Goal: Information Seeking & Learning: Learn about a topic

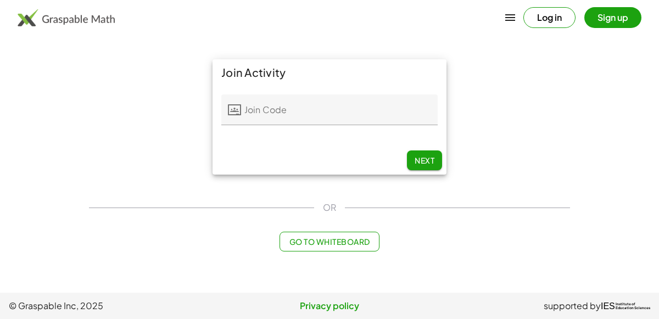
click at [379, 114] on input "Join Code" at bounding box center [339, 109] width 196 height 31
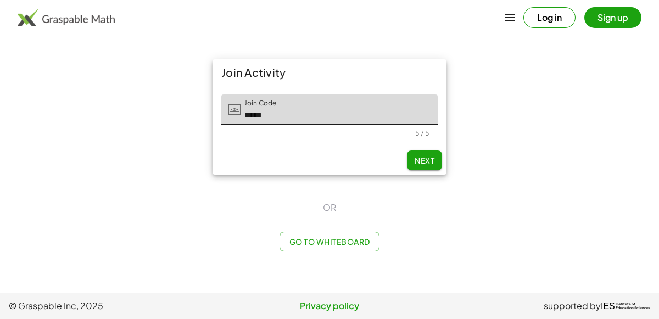
type input "*****"
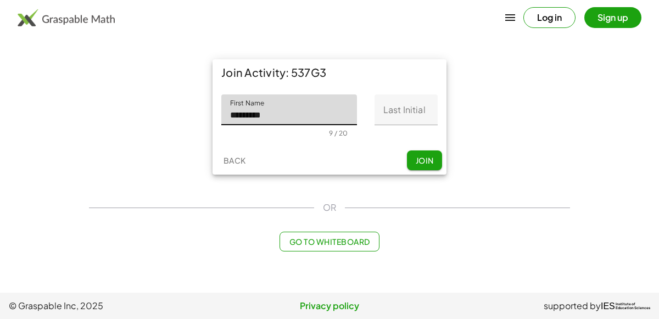
type input "*********"
click at [402, 107] on input "Last Initial" at bounding box center [405, 109] width 63 height 31
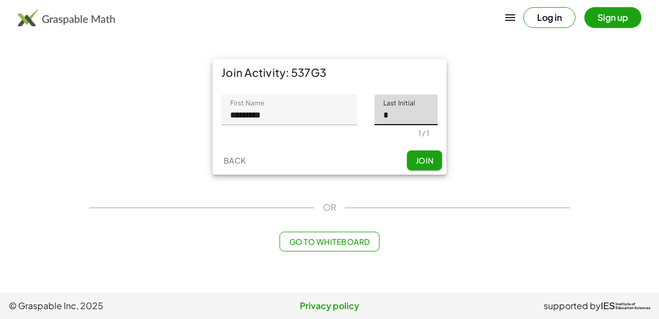
type input "*"
click at [431, 156] on span "Join" at bounding box center [424, 160] width 18 height 10
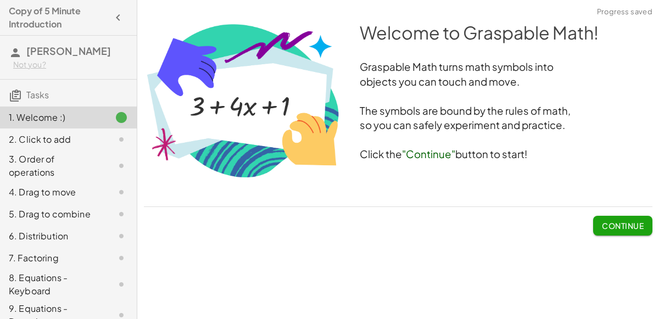
click at [605, 232] on button "Continue" at bounding box center [622, 226] width 59 height 20
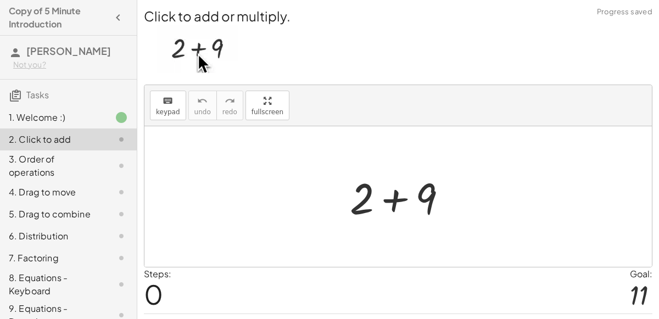
click at [397, 188] on div at bounding box center [402, 196] width 117 height 57
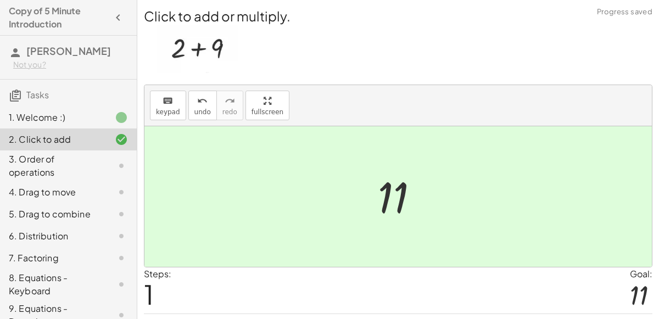
click at [97, 203] on div "3. Order of operations" at bounding box center [68, 214] width 137 height 22
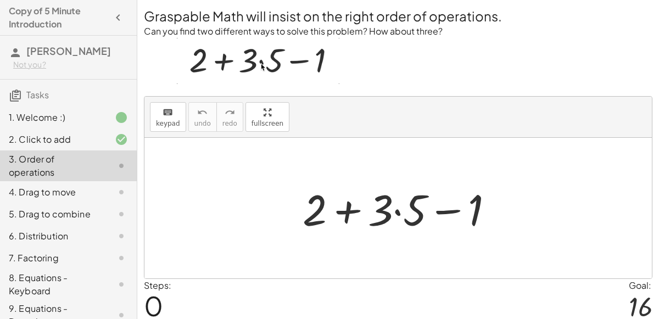
click at [397, 210] on div at bounding box center [402, 208] width 211 height 57
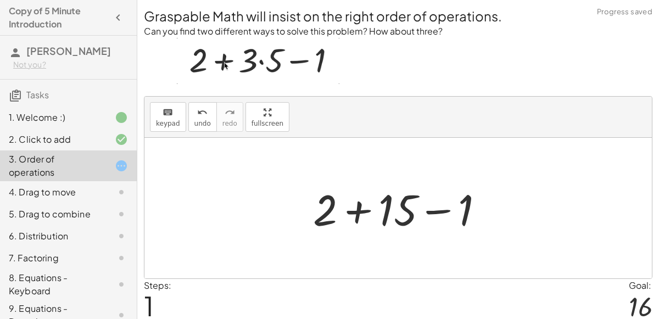
click at [359, 205] on div at bounding box center [402, 208] width 190 height 57
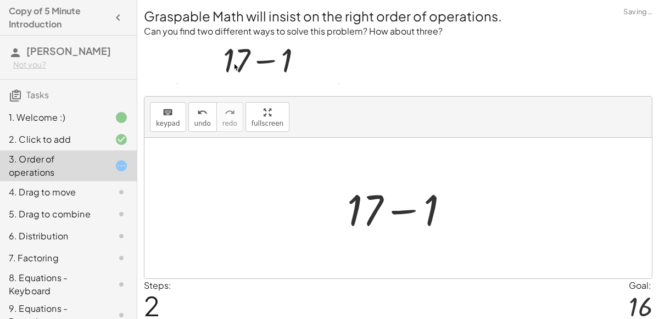
click at [391, 213] on div at bounding box center [402, 208] width 122 height 57
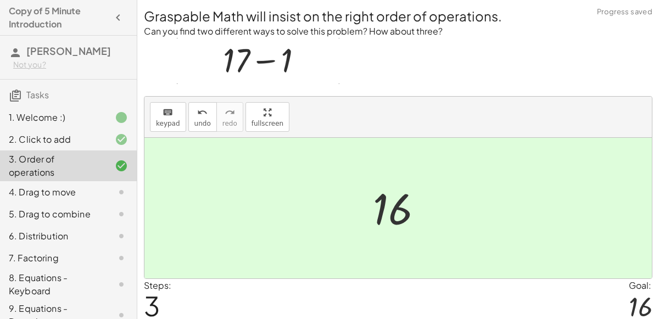
click at [123, 225] on div "4. Drag to move" at bounding box center [68, 236] width 137 height 22
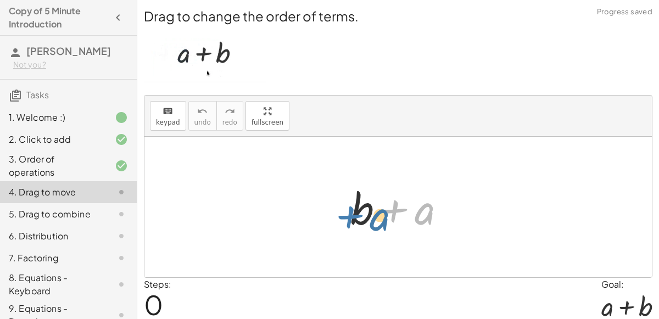
drag, startPoint x: 413, startPoint y: 207, endPoint x: 367, endPoint y: 213, distance: 45.9
click at [367, 213] on div at bounding box center [402, 207] width 115 height 57
drag, startPoint x: 414, startPoint y: 217, endPoint x: 296, endPoint y: 229, distance: 118.1
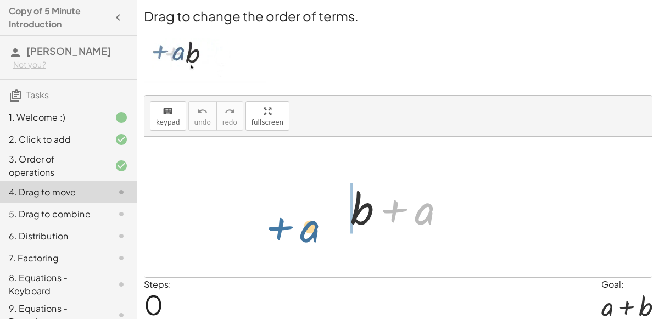
click at [296, 229] on div "+ a + b + a" at bounding box center [397, 207] width 507 height 140
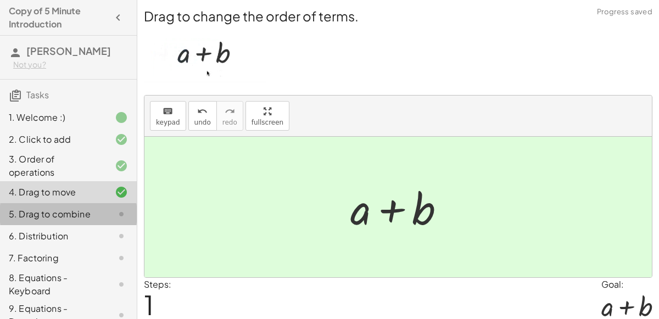
click at [99, 212] on div at bounding box center [112, 213] width 31 height 13
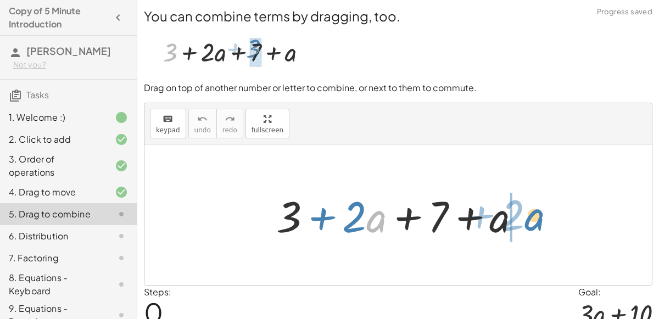
drag, startPoint x: 371, startPoint y: 217, endPoint x: 530, endPoint y: 216, distance: 158.6
click at [530, 216] on div at bounding box center [403, 215] width 264 height 57
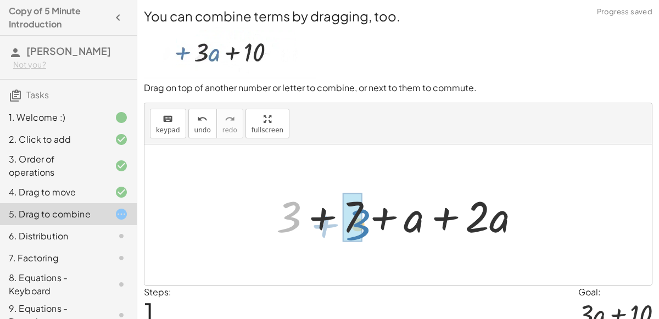
drag, startPoint x: 294, startPoint y: 206, endPoint x: 359, endPoint y: 207, distance: 65.9
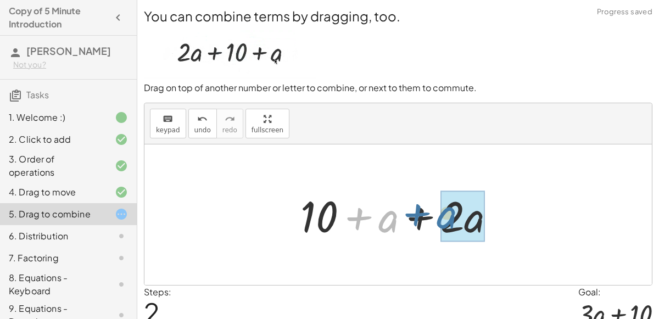
drag, startPoint x: 385, startPoint y: 221, endPoint x: 451, endPoint y: 221, distance: 65.9
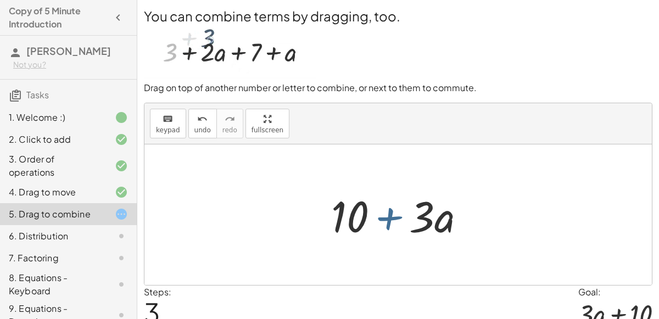
click at [369, 222] on div at bounding box center [402, 215] width 154 height 57
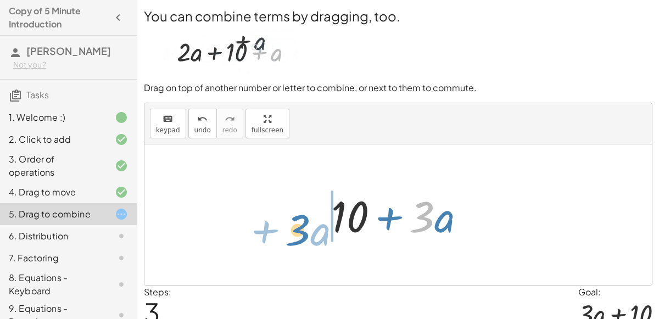
drag, startPoint x: 419, startPoint y: 221, endPoint x: 295, endPoint y: 233, distance: 124.7
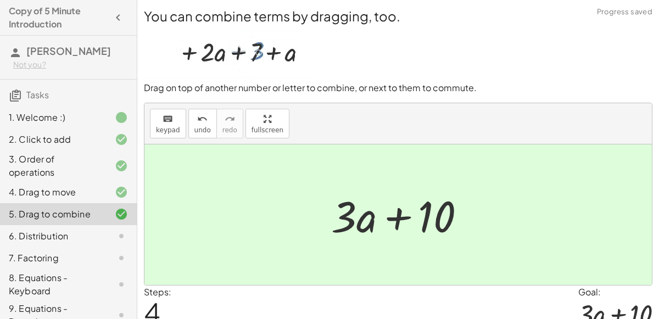
click at [72, 234] on div "6. Distribution" at bounding box center [53, 235] width 88 height 13
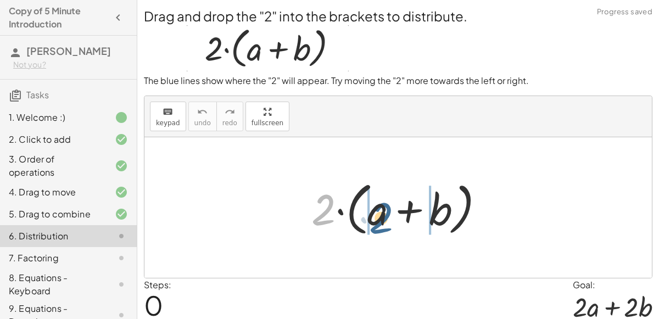
drag, startPoint x: 319, startPoint y: 205, endPoint x: 378, endPoint y: 213, distance: 59.3
click at [378, 213] on div at bounding box center [402, 207] width 193 height 63
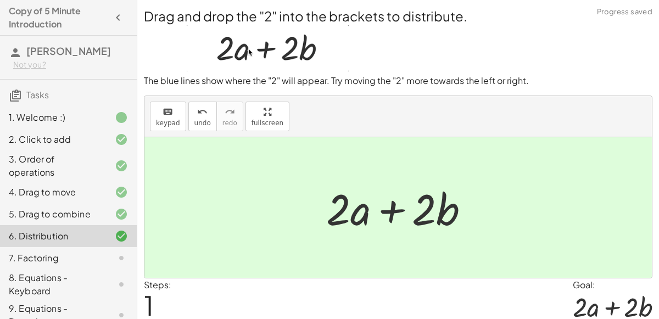
click at [92, 257] on div "7. Factoring" at bounding box center [53, 257] width 88 height 13
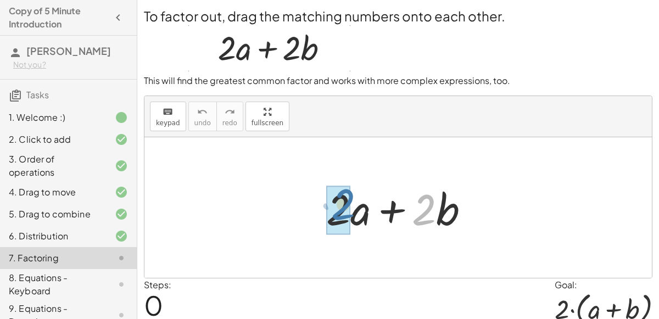
drag, startPoint x: 426, startPoint y: 207, endPoint x: 340, endPoint y: 206, distance: 85.6
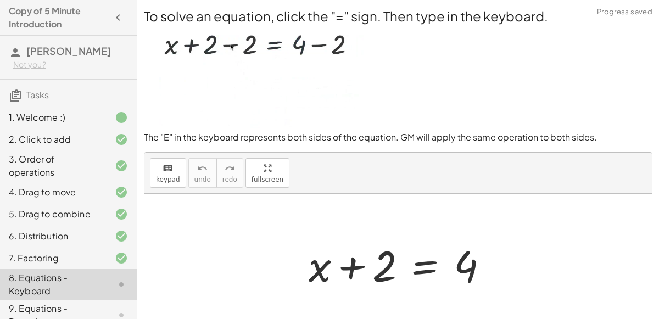
click at [415, 260] on div at bounding box center [402, 264] width 199 height 57
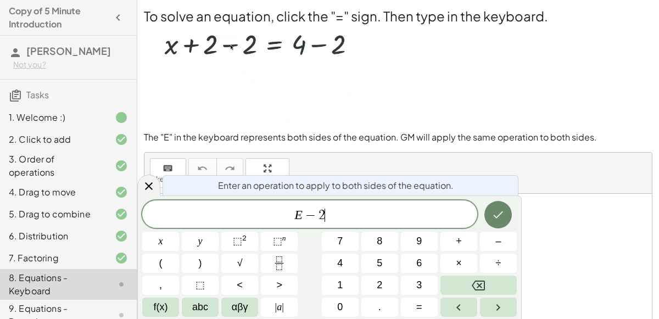
click at [488, 218] on button "Done" at bounding box center [497, 214] width 27 height 27
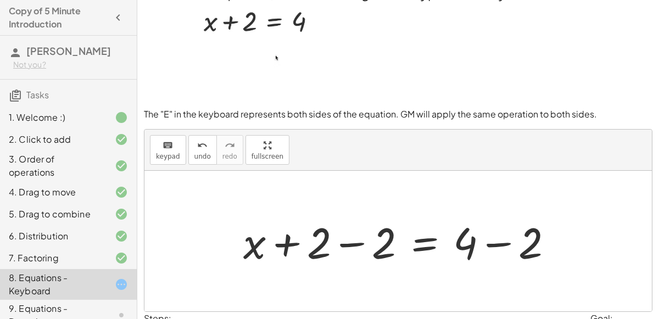
scroll to position [17, 0]
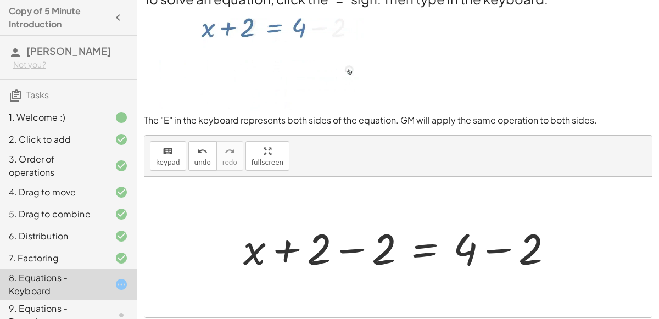
click at [353, 249] on div at bounding box center [402, 247] width 329 height 57
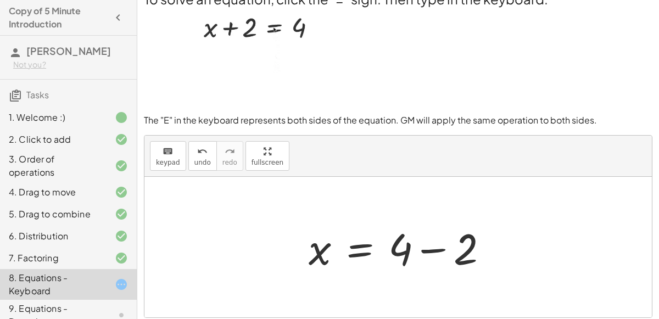
click at [435, 247] on div at bounding box center [402, 247] width 199 height 57
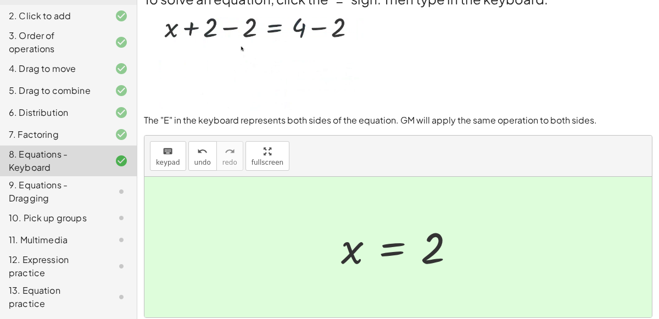
scroll to position [133, 0]
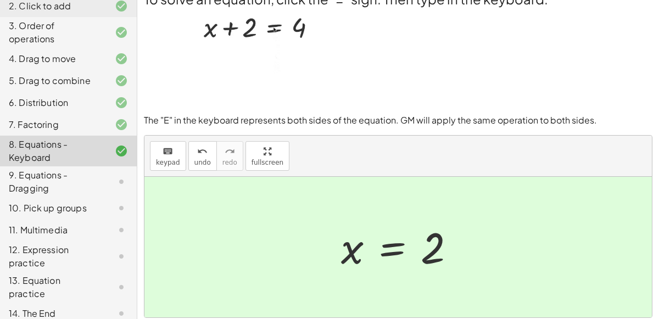
click at [94, 173] on div "9. Equations - Dragging" at bounding box center [53, 181] width 88 height 26
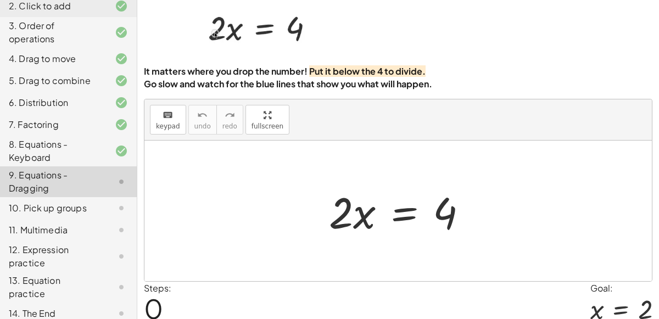
scroll to position [48, 0]
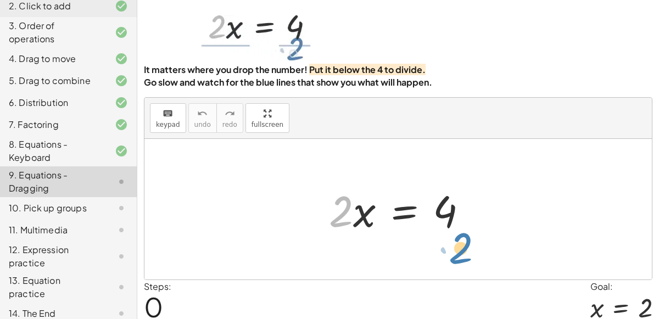
drag, startPoint x: 345, startPoint y: 204, endPoint x: 463, endPoint y: 231, distance: 120.6
click at [463, 231] on div at bounding box center [402, 209] width 158 height 57
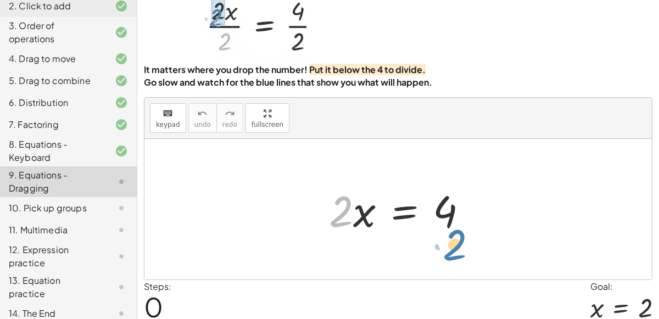
drag, startPoint x: 342, startPoint y: 206, endPoint x: 456, endPoint y: 240, distance: 118.4
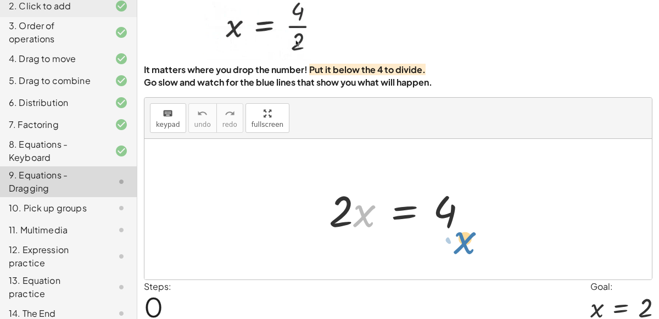
click at [361, 216] on div at bounding box center [402, 209] width 158 height 57
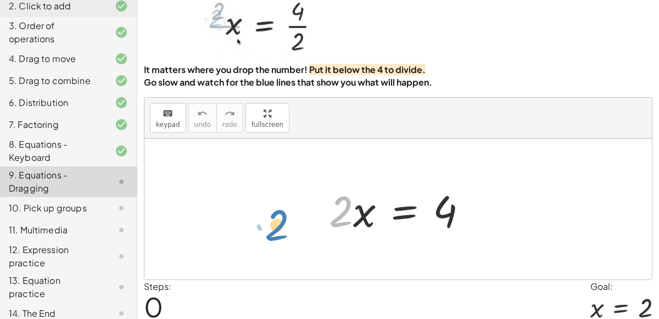
drag, startPoint x: 345, startPoint y: 199, endPoint x: 280, endPoint y: 212, distance: 65.7
click at [280, 212] on div "· 2 · 2 · x = 4" at bounding box center [397, 209] width 507 height 140
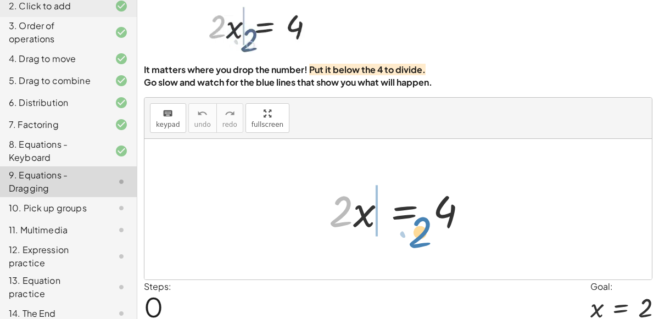
drag, startPoint x: 336, startPoint y: 217, endPoint x: 351, endPoint y: 220, distance: 14.5
click at [351, 220] on div at bounding box center [402, 209] width 158 height 57
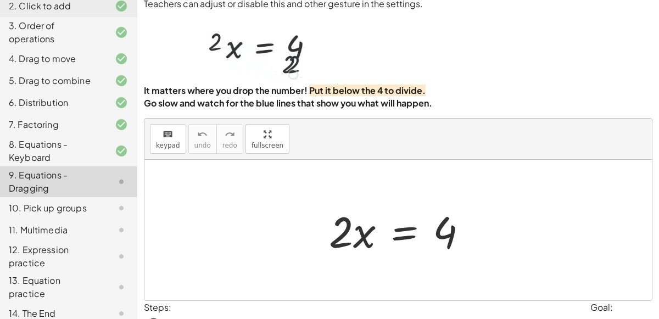
scroll to position [29, 0]
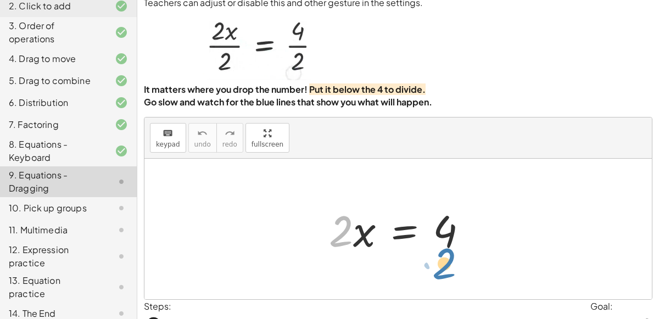
drag, startPoint x: 344, startPoint y: 222, endPoint x: 449, endPoint y: 256, distance: 110.2
click at [449, 256] on div at bounding box center [402, 229] width 158 height 57
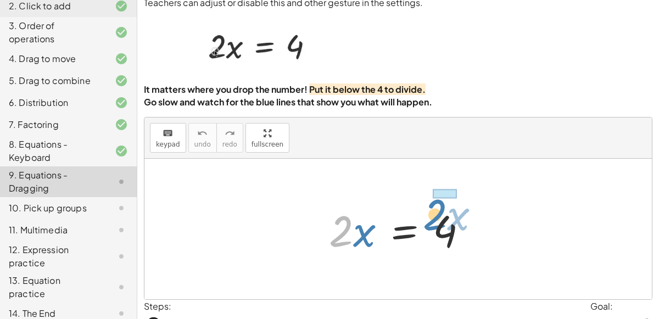
drag, startPoint x: 339, startPoint y: 232, endPoint x: 432, endPoint y: 216, distance: 95.3
click at [432, 216] on div at bounding box center [402, 229] width 158 height 57
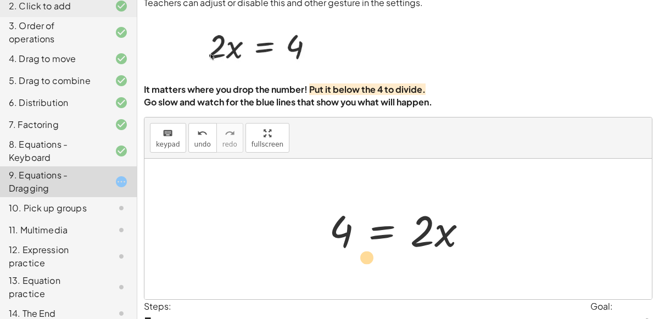
drag, startPoint x: 423, startPoint y: 233, endPoint x: 378, endPoint y: 255, distance: 50.3
click at [378, 255] on div at bounding box center [402, 229] width 158 height 57
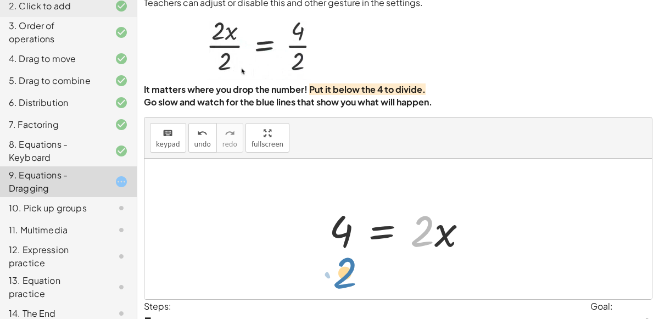
drag, startPoint x: 413, startPoint y: 241, endPoint x: 336, endPoint y: 285, distance: 88.5
click at [336, 285] on div "· 2 · x = 4 · 2 · 2 · x = 4" at bounding box center [397, 229] width 507 height 140
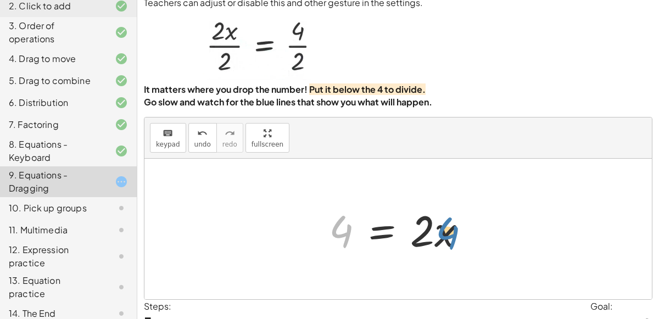
drag, startPoint x: 344, startPoint y: 241, endPoint x: 467, endPoint y: 243, distance: 123.5
click at [467, 243] on div at bounding box center [402, 229] width 158 height 57
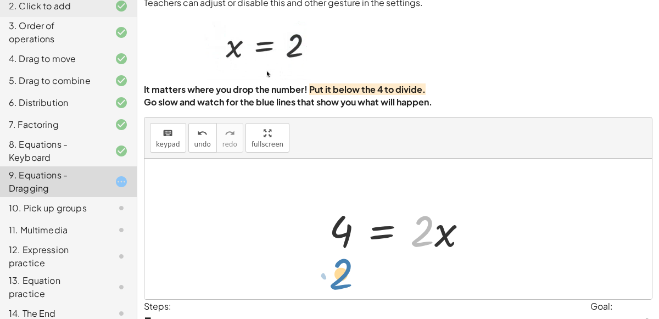
drag, startPoint x: 414, startPoint y: 240, endPoint x: 334, endPoint y: 283, distance: 91.3
click at [334, 283] on div "· 2 · x = 4 · 2 · 2 · x = 4" at bounding box center [397, 229] width 507 height 140
drag, startPoint x: 423, startPoint y: 228, endPoint x: 341, endPoint y: 259, distance: 87.5
click at [121, 241] on div "10. Pick up groups" at bounding box center [68, 256] width 137 height 31
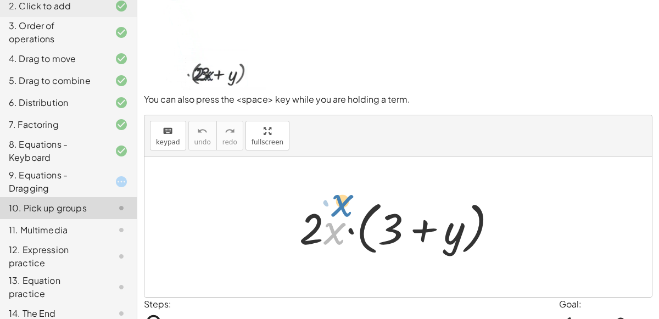
drag, startPoint x: 330, startPoint y: 224, endPoint x: 339, endPoint y: 197, distance: 28.6
click at [339, 197] on div at bounding box center [402, 226] width 217 height 63
drag, startPoint x: 334, startPoint y: 232, endPoint x: 345, endPoint y: 166, distance: 66.7
click at [87, 272] on div "11. Multimedia" at bounding box center [68, 287] width 137 height 31
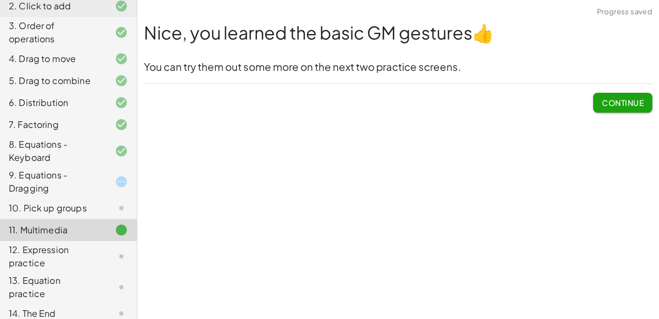
click at [48, 177] on div "9. Equations - Dragging" at bounding box center [53, 181] width 88 height 26
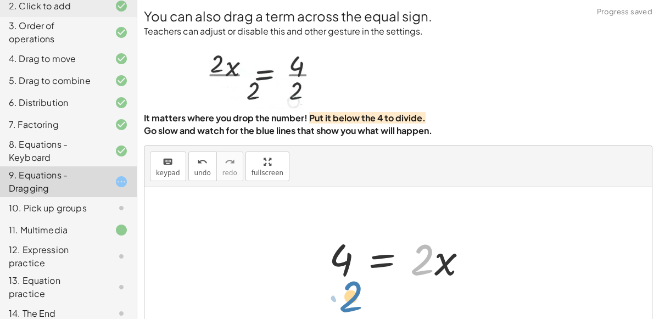
drag, startPoint x: 422, startPoint y: 253, endPoint x: 353, endPoint y: 290, distance: 78.1
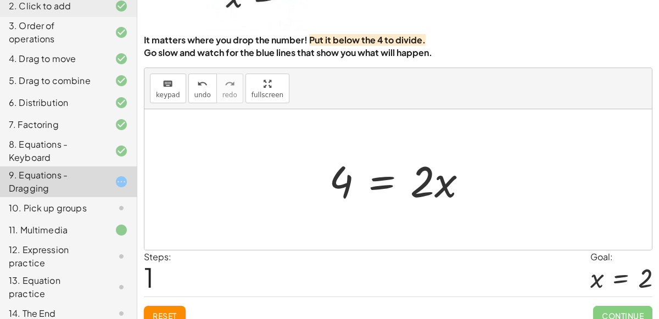
scroll to position [77, 0]
click at [171, 308] on button "Reset" at bounding box center [165, 316] width 42 height 20
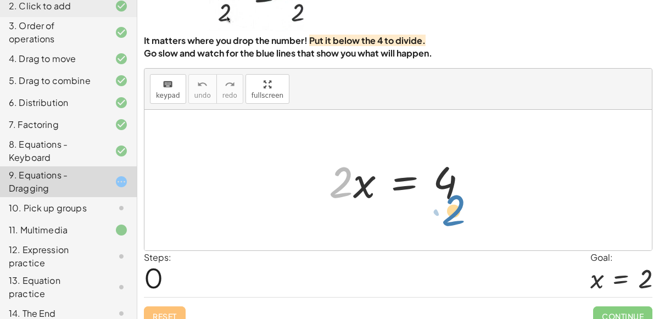
drag, startPoint x: 342, startPoint y: 192, endPoint x: 455, endPoint y: 221, distance: 116.9
click at [455, 221] on div "· 2 · 2 · x = 4" at bounding box center [397, 180] width 507 height 140
drag, startPoint x: 347, startPoint y: 193, endPoint x: 455, endPoint y: 232, distance: 114.4
click at [455, 232] on div "· 2 · 2 · x = 4" at bounding box center [397, 180] width 507 height 140
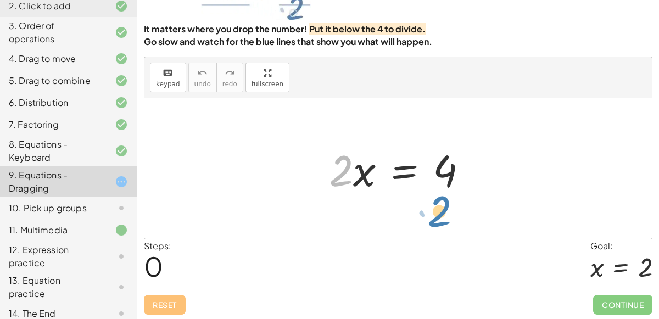
drag, startPoint x: 338, startPoint y: 184, endPoint x: 442, endPoint y: 225, distance: 111.9
click at [442, 225] on div "· 2 · 2 · x = 4" at bounding box center [397, 168] width 507 height 140
drag, startPoint x: 344, startPoint y: 169, endPoint x: 447, endPoint y: 209, distance: 110.7
drag, startPoint x: 342, startPoint y: 161, endPoint x: 349, endPoint y: 218, distance: 57.0
click at [349, 218] on div "· 2 · 2 · x = 4" at bounding box center [397, 168] width 507 height 140
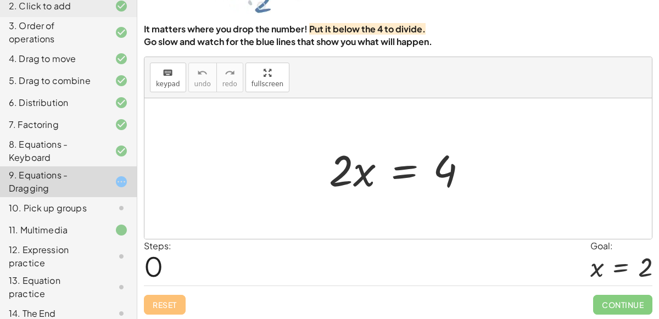
click at [405, 176] on div at bounding box center [402, 168] width 158 height 57
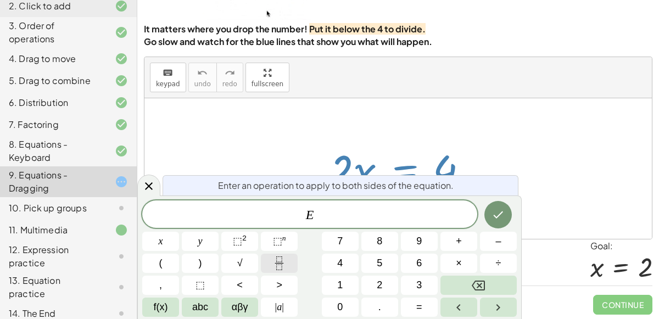
click at [288, 263] on button "Fraction" at bounding box center [279, 263] width 37 height 19
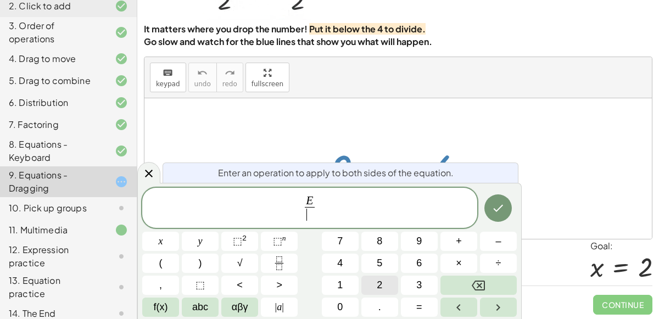
click at [365, 284] on button "2" at bounding box center [379, 284] width 37 height 19
click at [503, 204] on icon "Done" at bounding box center [497, 207] width 13 height 13
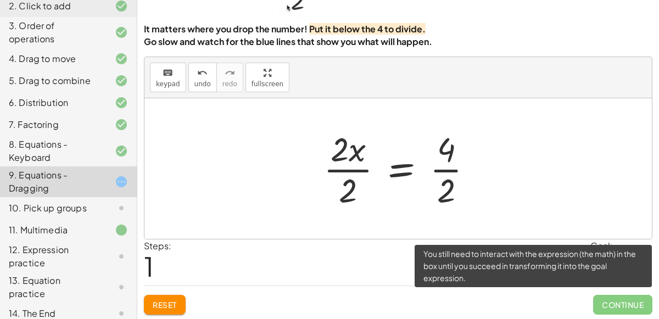
click at [614, 298] on span "Continue" at bounding box center [622, 305] width 59 height 20
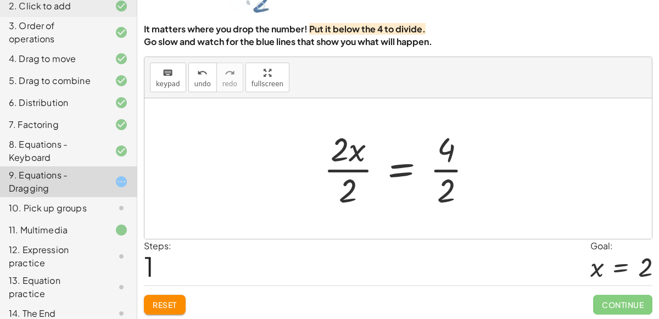
click at [86, 208] on div "10. Pick up groups" at bounding box center [53, 207] width 88 height 13
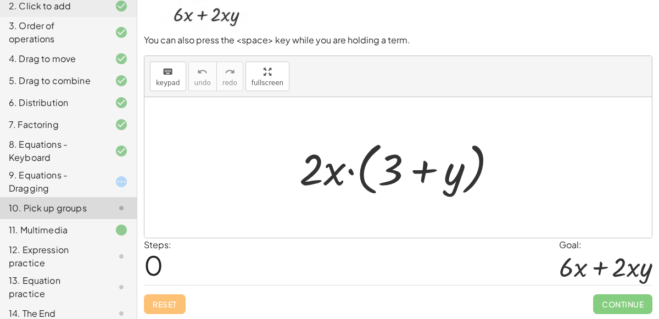
click at [94, 179] on div "9. Equations - Dragging" at bounding box center [53, 181] width 88 height 26
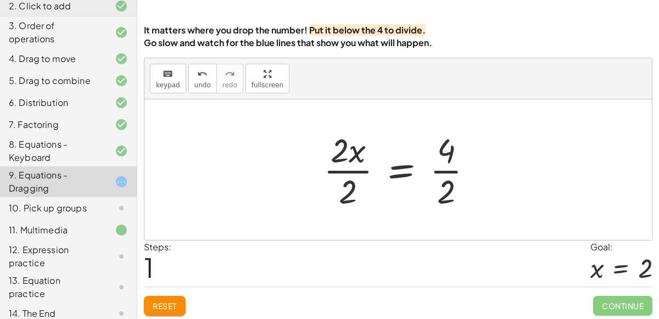
click at [358, 148] on div at bounding box center [402, 169] width 169 height 85
click at [352, 169] on div at bounding box center [402, 169] width 169 height 85
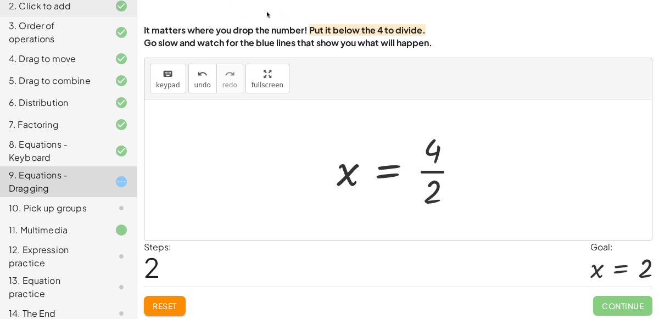
click at [427, 168] on div at bounding box center [402, 169] width 142 height 85
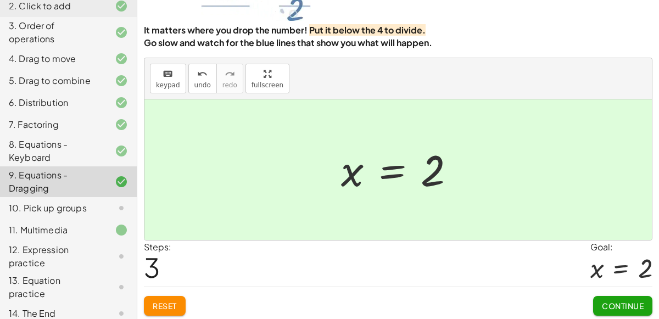
click at [96, 211] on div "10. Pick up groups" at bounding box center [53, 207] width 88 height 13
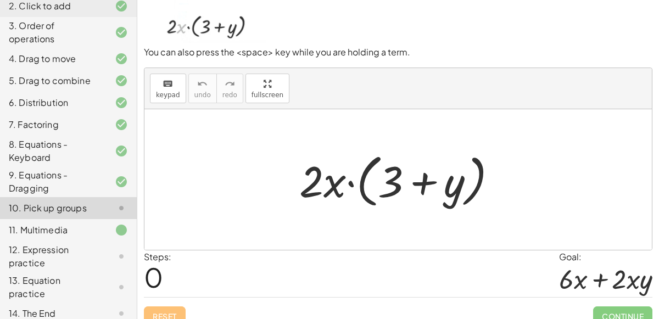
scroll to position [77, 0]
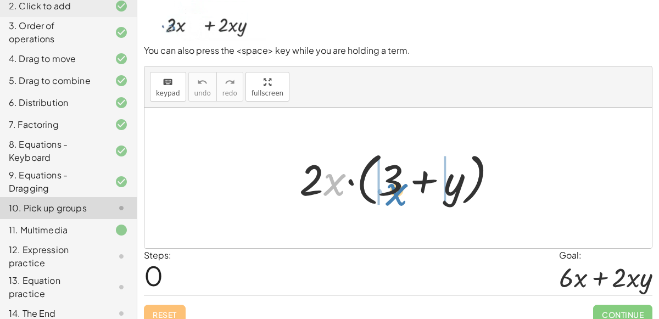
drag, startPoint x: 336, startPoint y: 185, endPoint x: 398, endPoint y: 195, distance: 62.2
click at [398, 195] on div at bounding box center [402, 178] width 217 height 63
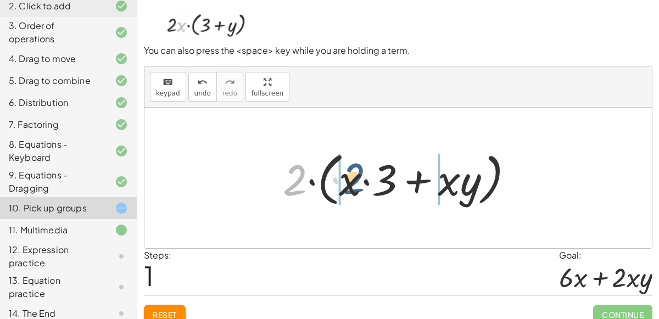
drag, startPoint x: 291, startPoint y: 188, endPoint x: 350, endPoint y: 186, distance: 59.3
click at [350, 186] on div at bounding box center [402, 178] width 250 height 63
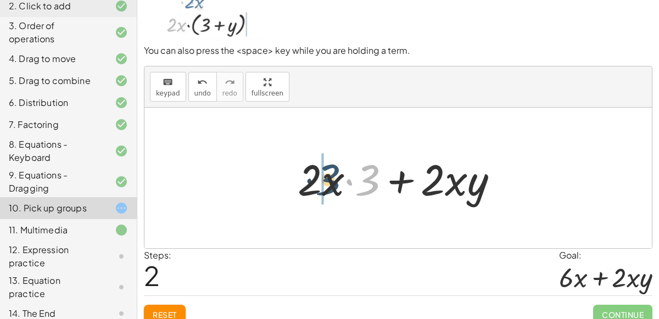
drag, startPoint x: 365, startPoint y: 185, endPoint x: 325, endPoint y: 184, distance: 39.5
click at [325, 184] on div at bounding box center [402, 178] width 221 height 57
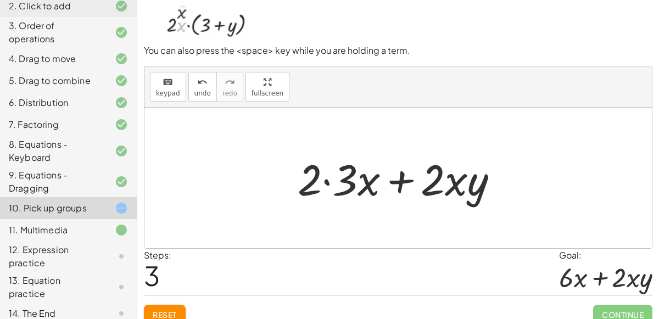
click at [348, 182] on div at bounding box center [402, 178] width 221 height 57
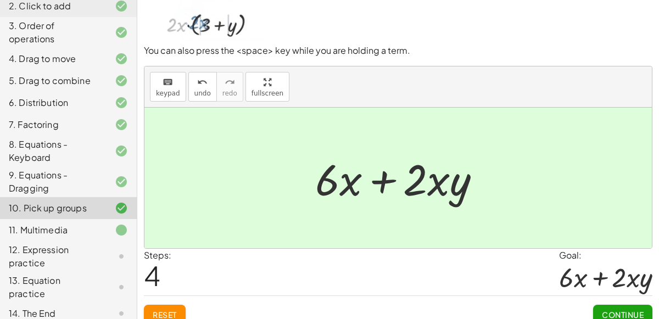
click at [606, 312] on span "Continue" at bounding box center [622, 314] width 42 height 10
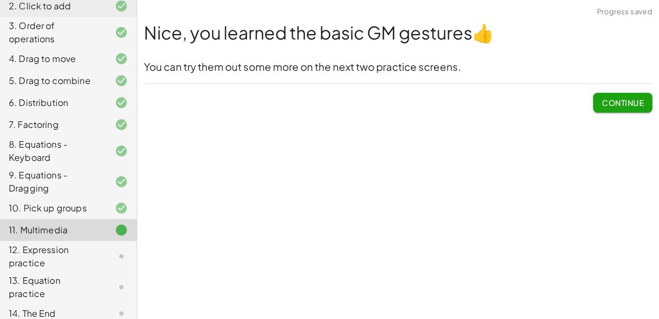
click at [609, 109] on button "Continue" at bounding box center [622, 103] width 59 height 20
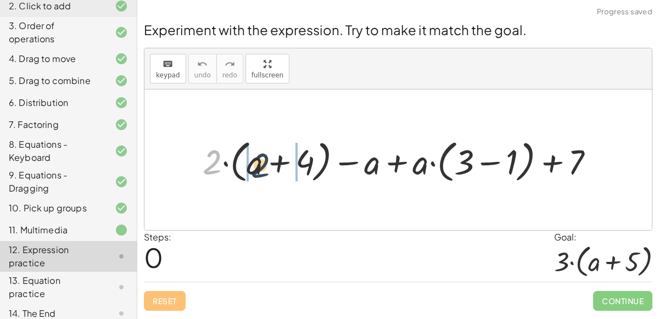
drag, startPoint x: 212, startPoint y: 156, endPoint x: 269, endPoint y: 160, distance: 57.2
click at [269, 160] on div at bounding box center [402, 159] width 411 height 51
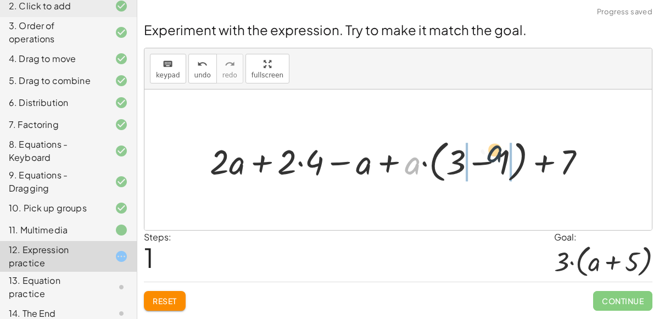
drag, startPoint x: 412, startPoint y: 168, endPoint x: 497, endPoint y: 157, distance: 85.8
click at [497, 157] on div at bounding box center [402, 159] width 396 height 51
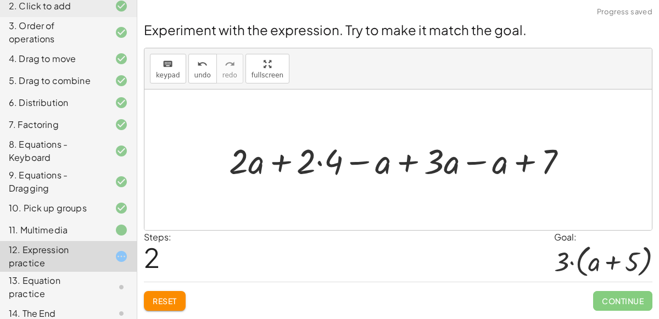
click at [411, 161] on div at bounding box center [402, 160] width 358 height 46
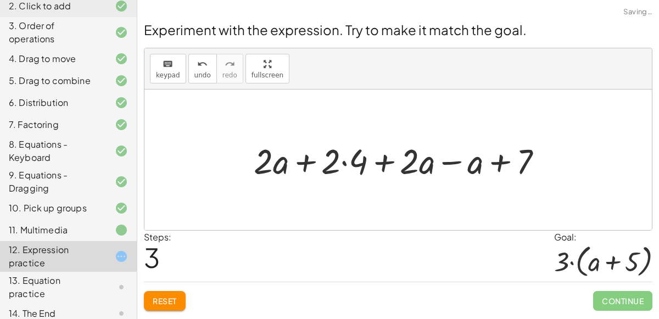
click at [451, 160] on div at bounding box center [402, 160] width 308 height 46
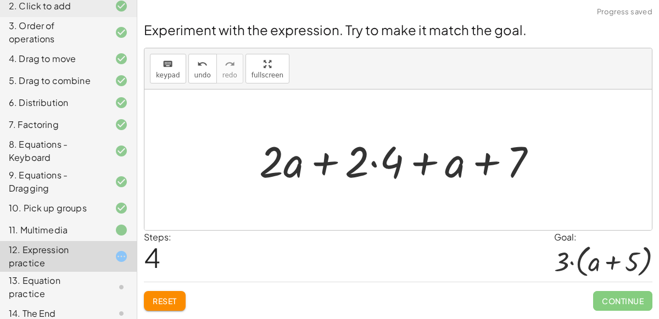
click at [374, 165] on div at bounding box center [402, 160] width 297 height 57
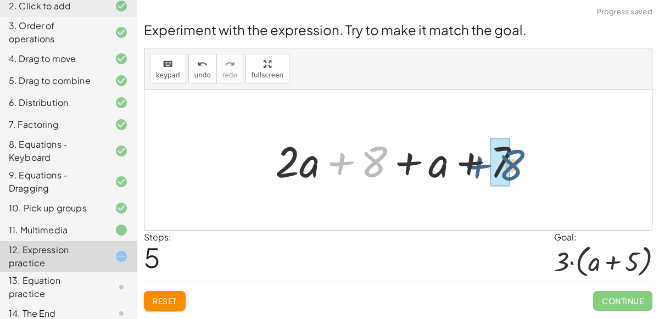
drag, startPoint x: 373, startPoint y: 162, endPoint x: 519, endPoint y: 167, distance: 146.0
click at [519, 167] on div at bounding box center [401, 160] width 265 height 57
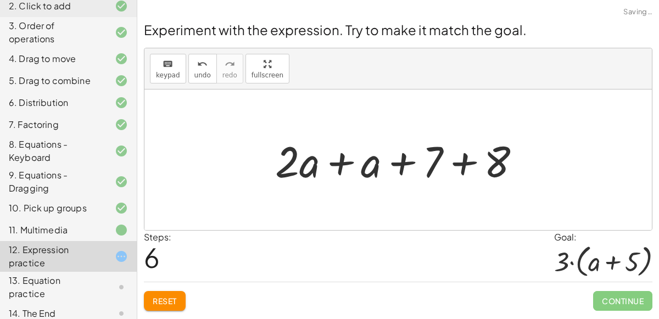
click at [455, 162] on div at bounding box center [401, 160] width 265 height 57
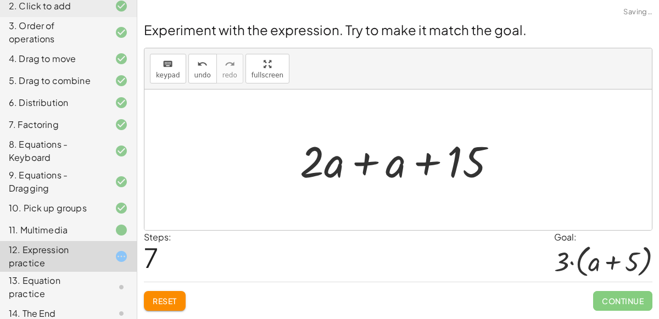
click at [371, 158] on div at bounding box center [402, 160] width 216 height 57
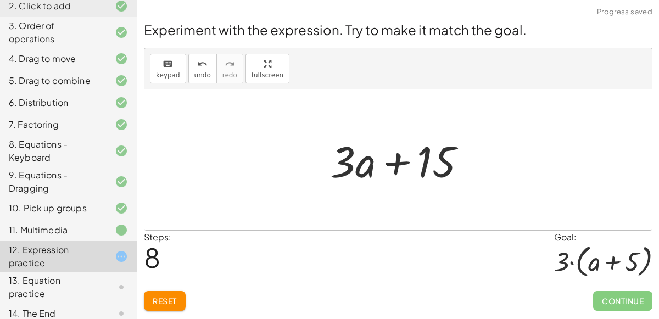
click at [397, 165] on div at bounding box center [402, 160] width 156 height 57
drag, startPoint x: 348, startPoint y: 158, endPoint x: 305, endPoint y: 158, distance: 43.4
click at [424, 168] on div at bounding box center [402, 160] width 156 height 57
click at [347, 153] on div at bounding box center [402, 160] width 156 height 57
drag, startPoint x: 344, startPoint y: 166, endPoint x: 353, endPoint y: 209, distance: 44.3
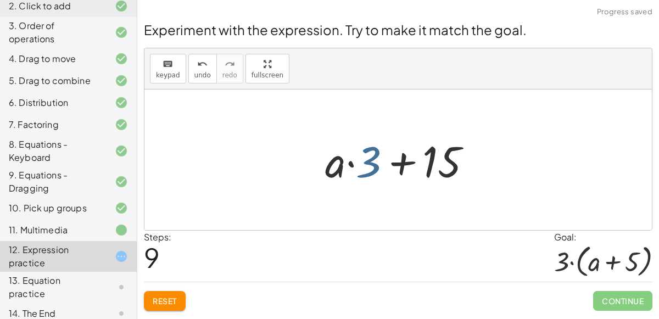
click at [369, 170] on div at bounding box center [402, 160] width 166 height 57
drag, startPoint x: 335, startPoint y: 165, endPoint x: 407, endPoint y: 168, distance: 71.4
click at [407, 168] on div at bounding box center [402, 160] width 166 height 57
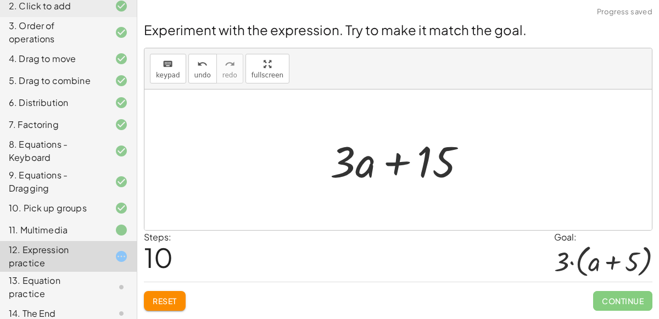
click at [414, 165] on div at bounding box center [402, 160] width 156 height 57
drag, startPoint x: 426, startPoint y: 167, endPoint x: 393, endPoint y: 166, distance: 32.9
click at [393, 166] on div at bounding box center [402, 160] width 156 height 57
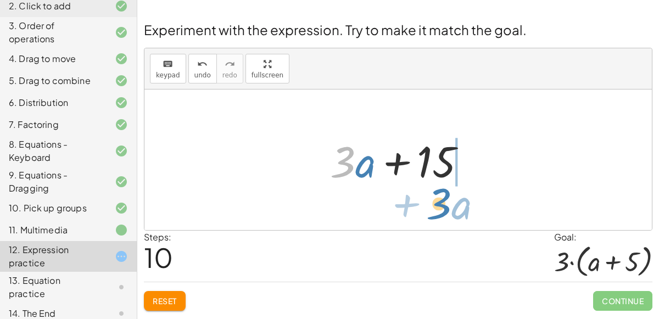
drag, startPoint x: 350, startPoint y: 160, endPoint x: 446, endPoint y: 202, distance: 104.7
click at [446, 202] on div "+ · 2 · ( + a + 4 ) − a + · a · ( + 3 − 1 ) + 7 + · 2 · a + · 2 · 4 − a + · a ·…" at bounding box center [397, 159] width 507 height 140
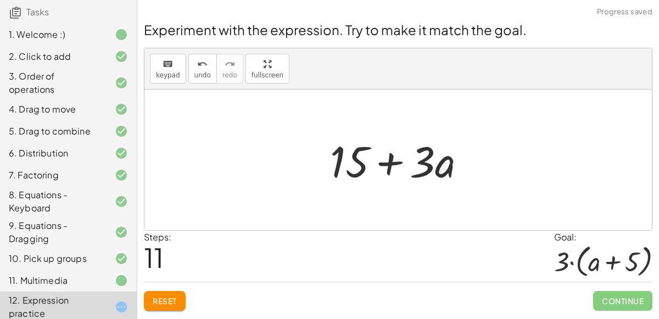
scroll to position [80, 0]
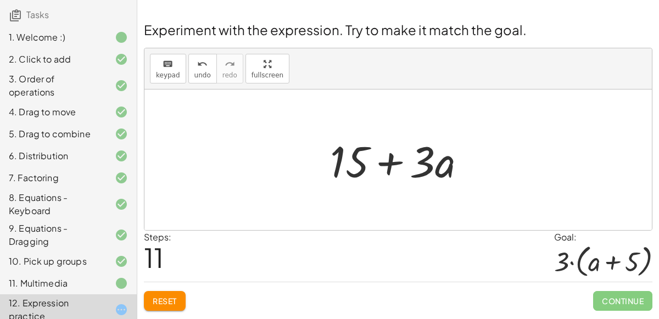
click at [32, 92] on div "3. Order of operations" at bounding box center [53, 85] width 88 height 26
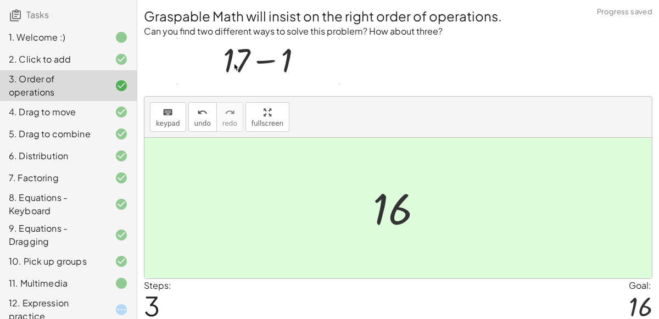
click at [37, 116] on div "4. Drag to move" at bounding box center [53, 111] width 88 height 13
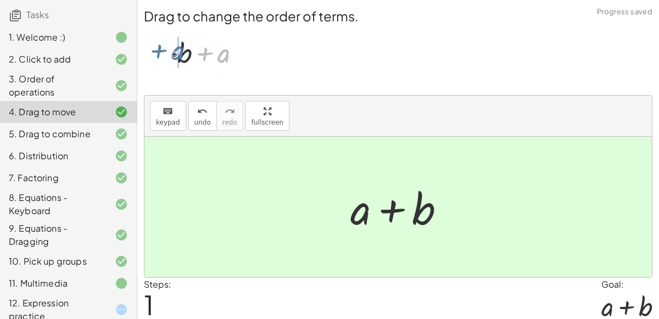
click at [42, 167] on div "5. Drag to combine" at bounding box center [68, 178] width 137 height 22
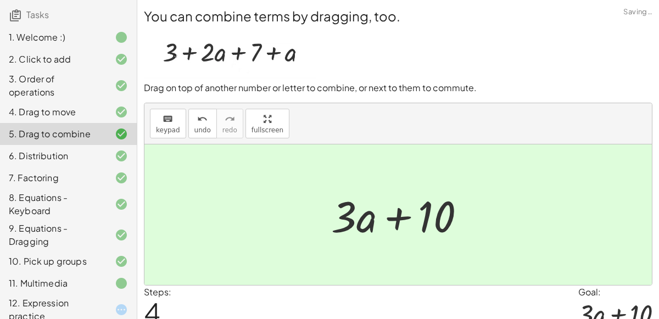
click at [40, 156] on div "6. Distribution" at bounding box center [53, 155] width 88 height 13
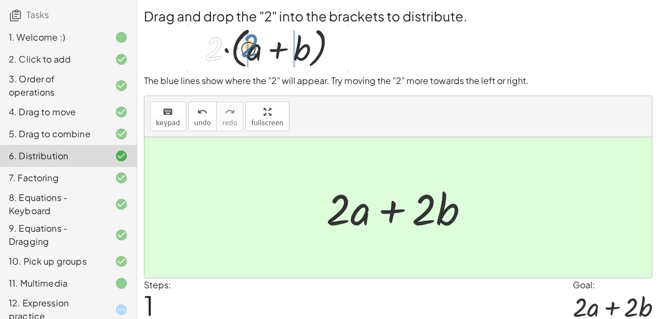
click at [42, 173] on div "7. Factoring" at bounding box center [53, 177] width 88 height 13
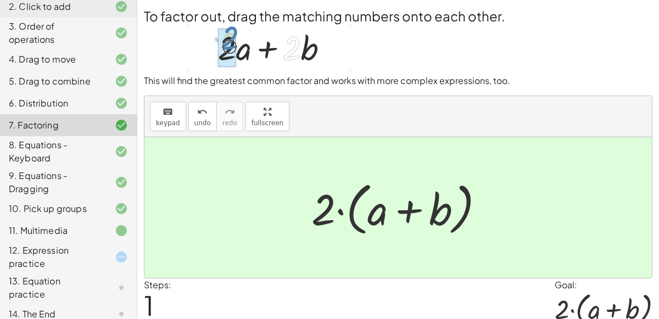
scroll to position [133, 0]
click at [50, 256] on div "12. Expression practice" at bounding box center [53, 256] width 88 height 26
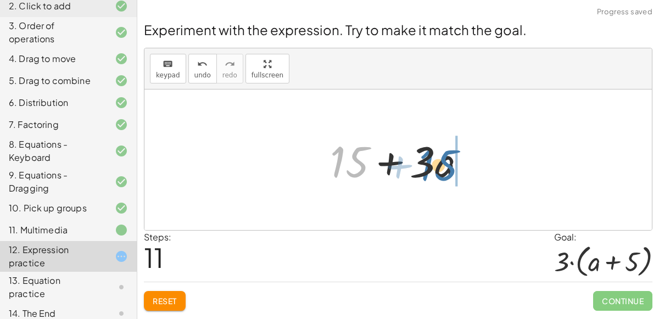
drag, startPoint x: 356, startPoint y: 162, endPoint x: 448, endPoint y: 167, distance: 92.3
click at [448, 167] on div at bounding box center [402, 160] width 156 height 57
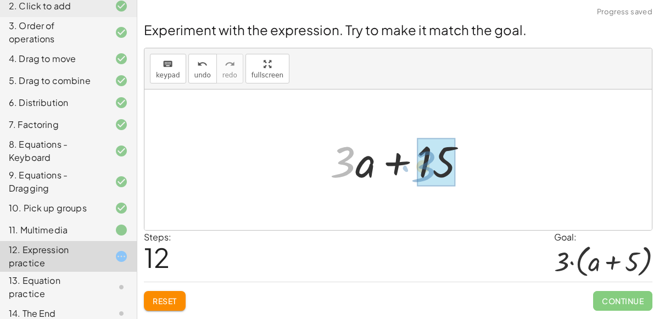
drag, startPoint x: 342, startPoint y: 160, endPoint x: 438, endPoint y: 165, distance: 96.2
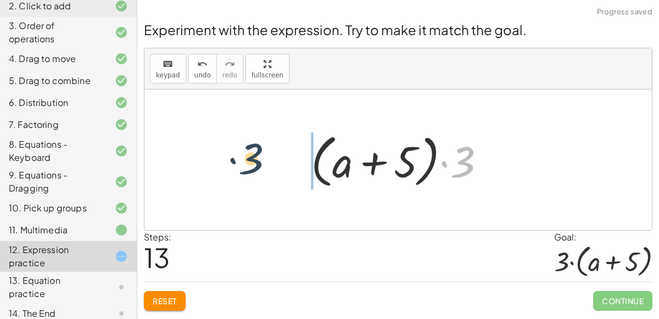
drag, startPoint x: 468, startPoint y: 158, endPoint x: 251, endPoint y: 152, distance: 217.4
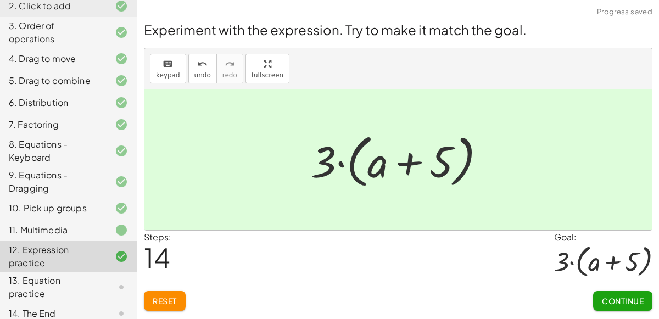
click at [605, 302] on span "Continue" at bounding box center [622, 301] width 42 height 10
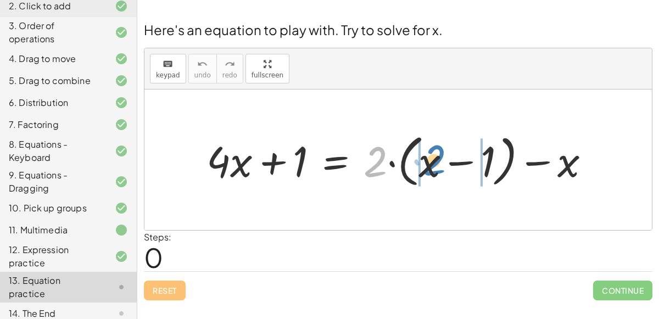
drag, startPoint x: 374, startPoint y: 167, endPoint x: 433, endPoint y: 165, distance: 58.7
click at [433, 165] on div at bounding box center [402, 160] width 403 height 62
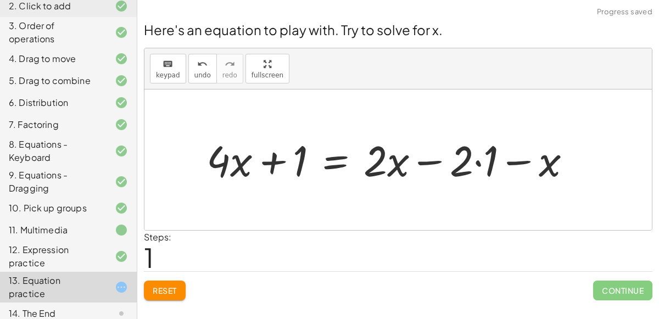
click at [474, 160] on div at bounding box center [393, 159] width 384 height 55
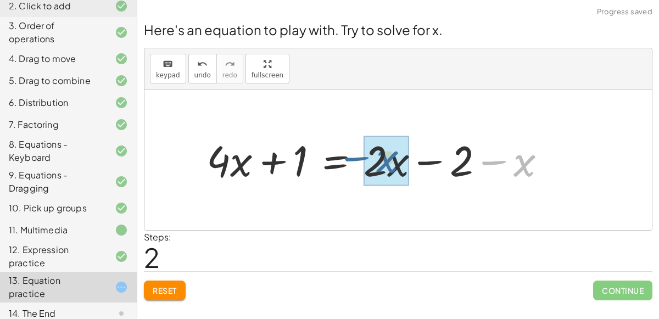
drag, startPoint x: 520, startPoint y: 167, endPoint x: 384, endPoint y: 164, distance: 136.1
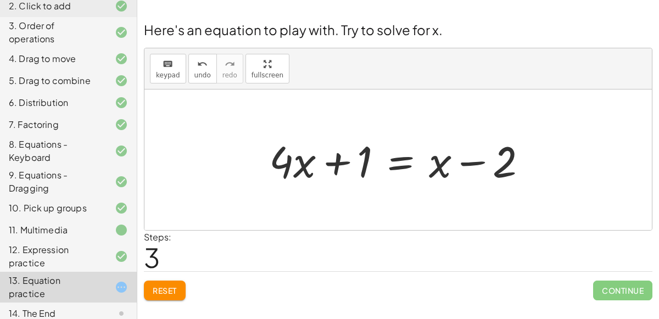
click at [402, 164] on div at bounding box center [402, 160] width 278 height 57
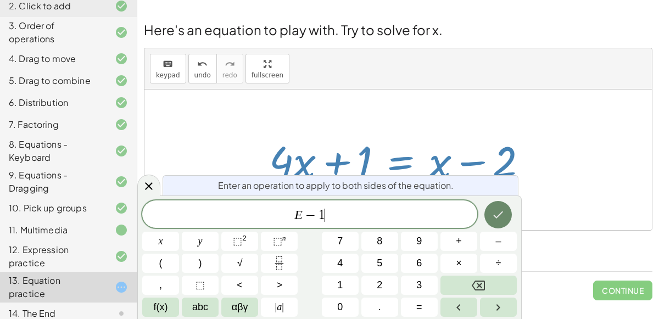
click at [496, 206] on button "Done" at bounding box center [497, 214] width 27 height 27
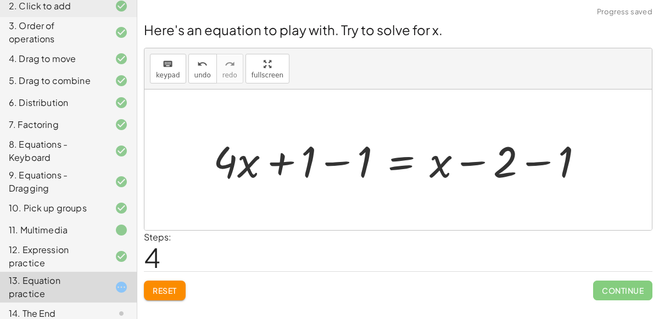
click at [341, 161] on div at bounding box center [402, 160] width 390 height 57
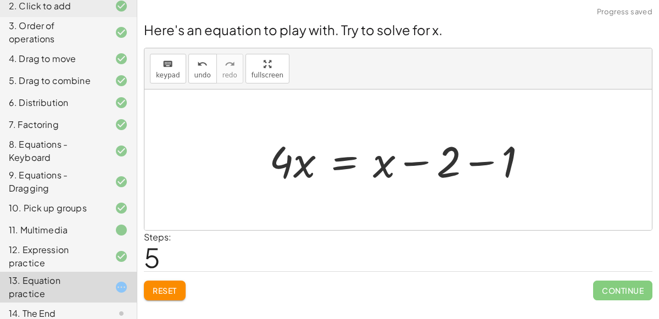
click at [479, 161] on div at bounding box center [402, 160] width 278 height 57
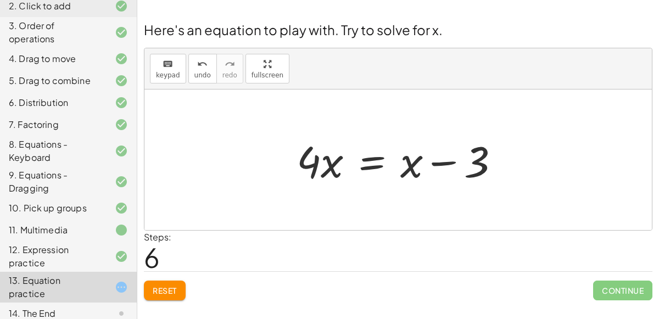
click at [372, 163] on div at bounding box center [402, 160] width 223 height 57
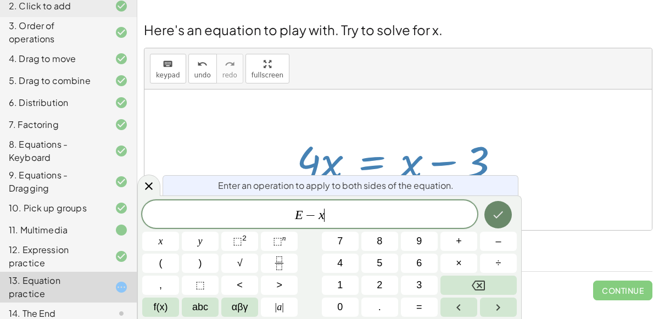
click at [496, 217] on icon "Done" at bounding box center [498, 214] width 10 height 7
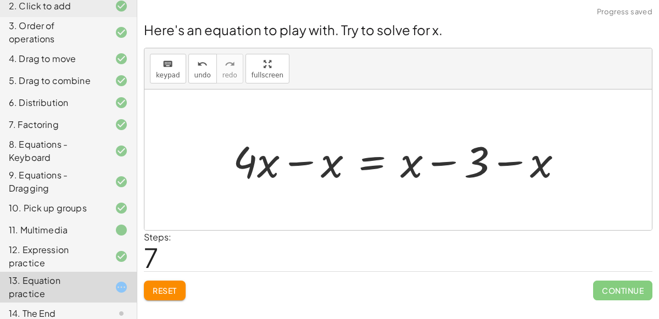
click at [303, 159] on div at bounding box center [402, 160] width 350 height 57
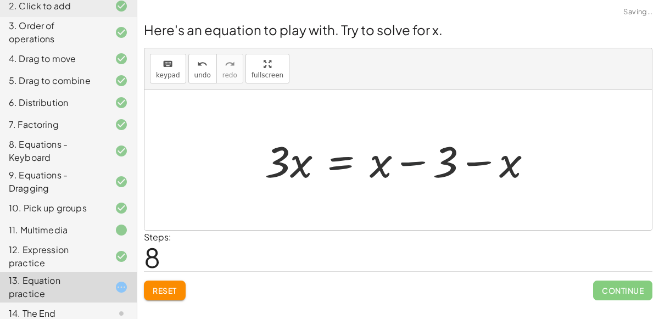
click at [408, 166] on div at bounding box center [402, 160] width 287 height 57
drag, startPoint x: 382, startPoint y: 165, endPoint x: 522, endPoint y: 168, distance: 139.4
click at [522, 168] on div at bounding box center [402, 160] width 287 height 57
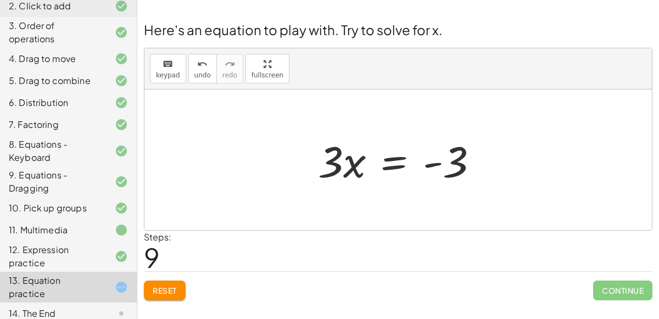
click at [401, 165] on div at bounding box center [402, 160] width 180 height 57
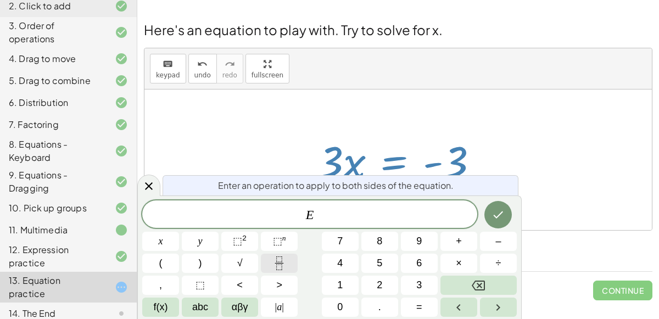
click at [287, 256] on button "Fraction" at bounding box center [279, 263] width 37 height 19
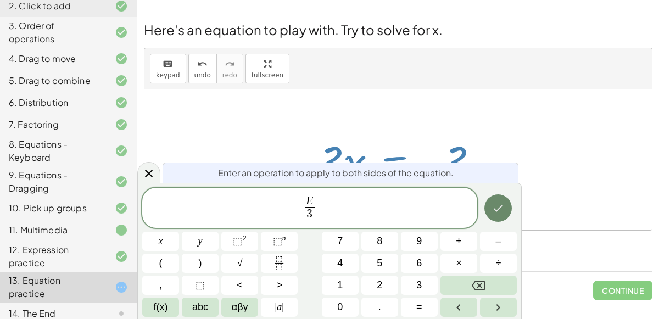
click at [496, 216] on button "Done" at bounding box center [497, 207] width 27 height 27
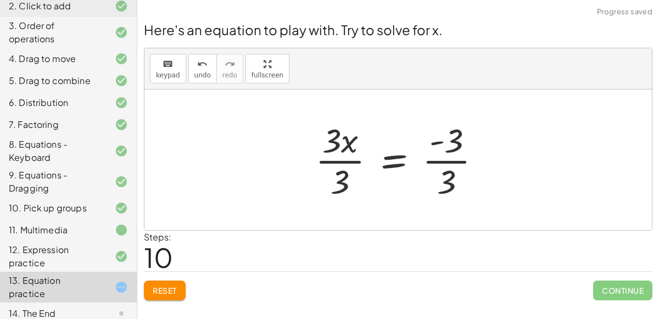
click at [444, 176] on div at bounding box center [401, 159] width 185 height 85
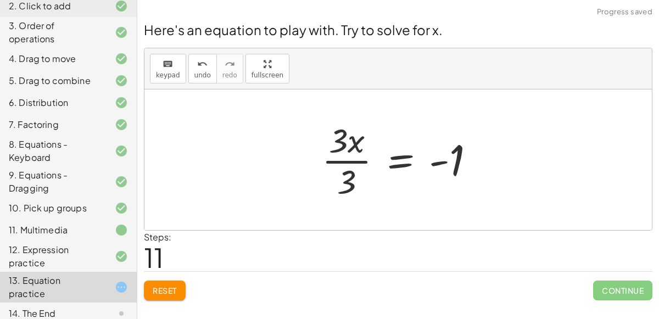
click at [346, 161] on div at bounding box center [402, 159] width 172 height 85
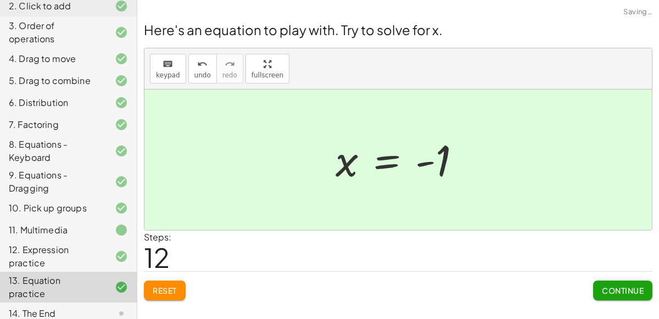
click at [604, 282] on button "Continue" at bounding box center [622, 290] width 59 height 20
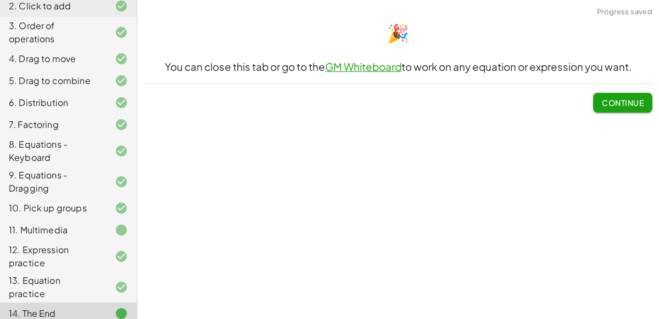
click at [610, 107] on button "Continue" at bounding box center [622, 103] width 59 height 20
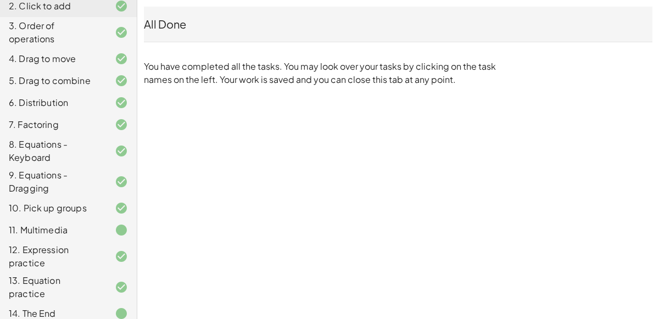
click at [291, 26] on div "All Done" at bounding box center [398, 23] width 508 height 15
